Goal: Task Accomplishment & Management: Use online tool/utility

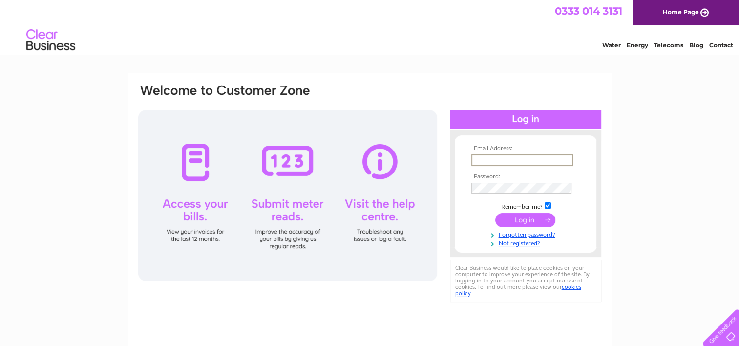
type input "celia.wilkinson@outlook.com"
click at [532, 221] on input "submit" at bounding box center [525, 220] width 60 height 14
click at [532, 221] on input "submit" at bounding box center [525, 219] width 60 height 14
click at [525, 218] on input "submit" at bounding box center [525, 219] width 60 height 14
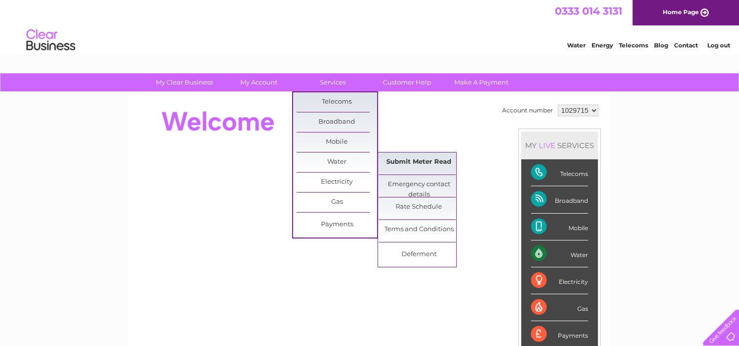
click at [391, 162] on link "Submit Meter Read" at bounding box center [419, 162] width 81 height 20
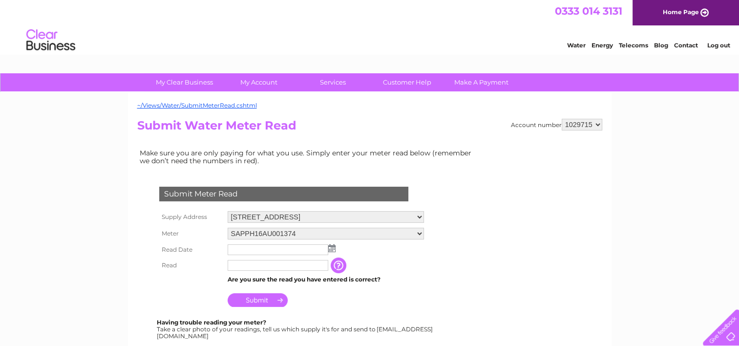
click at [332, 249] on img at bounding box center [331, 248] width 7 height 8
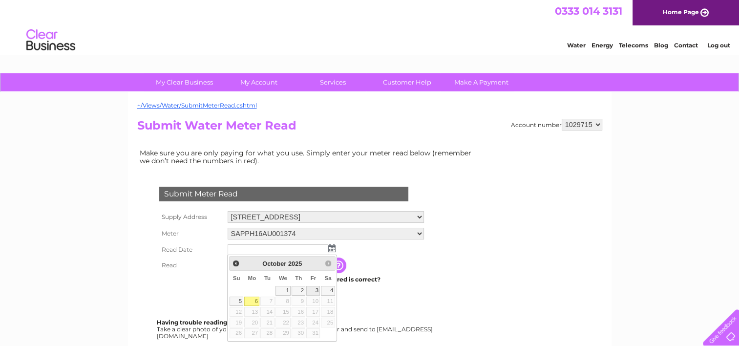
click at [316, 289] on link "3" at bounding box center [313, 291] width 14 height 10
type input "2025/10/03"
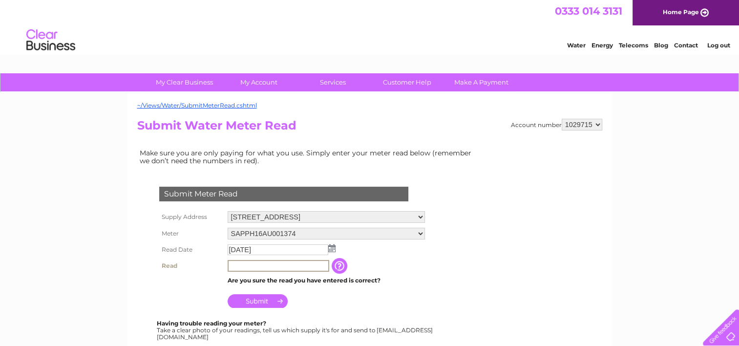
click at [241, 262] on input "text" at bounding box center [279, 266] width 102 height 12
type input "14990"
click at [260, 297] on input "Submit" at bounding box center [258, 301] width 60 height 14
click at [255, 297] on input "Submit" at bounding box center [258, 300] width 60 height 14
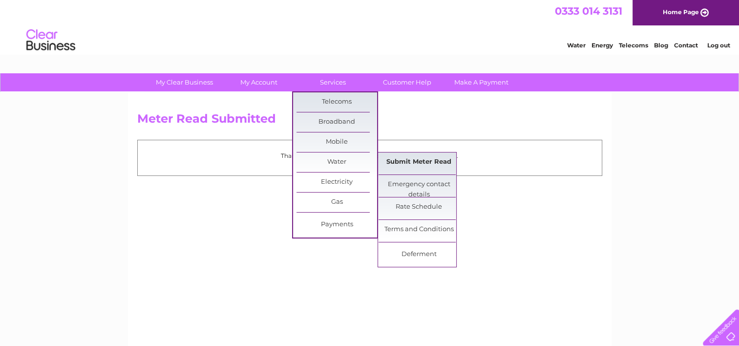
click at [393, 156] on link "Submit Meter Read" at bounding box center [419, 162] width 81 height 20
click at [409, 162] on link "Submit Meter Read" at bounding box center [419, 162] width 81 height 20
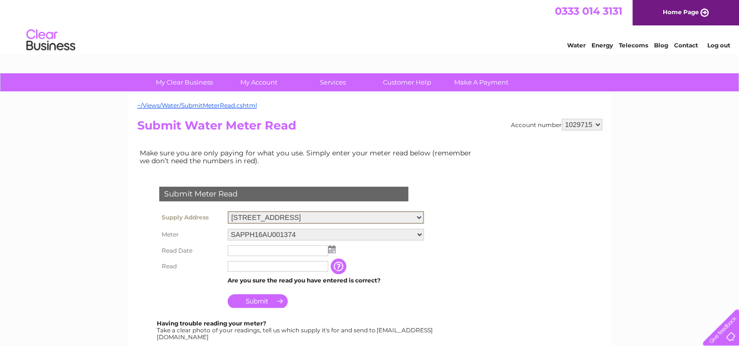
click at [424, 217] on select "Yew Tree Farm, Yatehouse Lane, Byley, Middlewich, Cheshire, CW10 9NS Trough, Ya…" at bounding box center [326, 217] width 196 height 13
select select "558577"
click at [228, 211] on select "Yew Tree Farm, Yatehouse Lane, Byley, Middlewich, Cheshire, CW10 9NS Trough, Ya…" at bounding box center [326, 217] width 196 height 13
click at [237, 250] on input "text" at bounding box center [279, 250] width 102 height 12
click at [334, 246] on img at bounding box center [331, 248] width 7 height 8
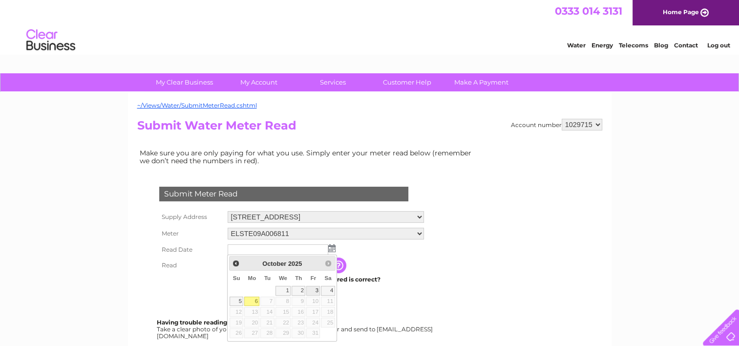
click at [313, 290] on link "3" at bounding box center [313, 291] width 14 height 10
type input "2025/10/03"
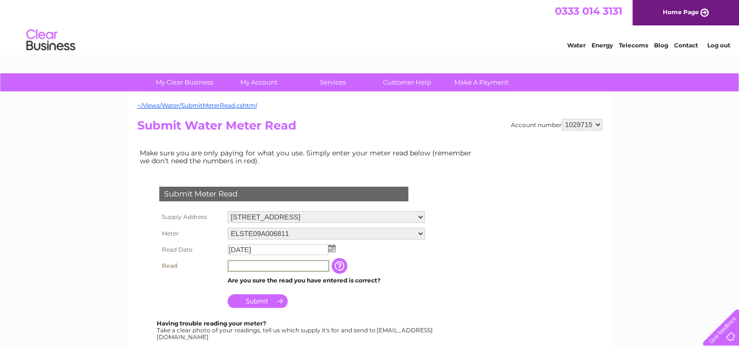
click at [241, 262] on input "text" at bounding box center [279, 266] width 102 height 12
type input "1209"
click at [257, 299] on input "Submit" at bounding box center [258, 301] width 60 height 14
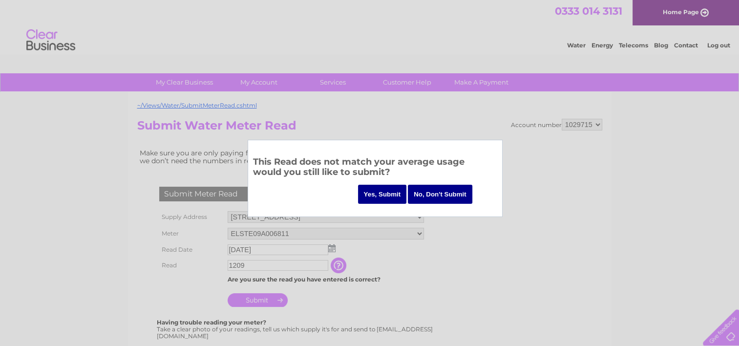
click at [367, 192] on input "Yes, Submit" at bounding box center [382, 194] width 49 height 19
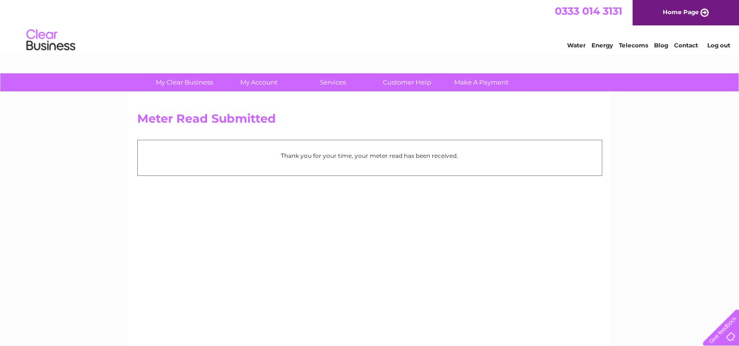
click at [715, 43] on link "Log out" at bounding box center [718, 45] width 23 height 7
